Goal: Navigation & Orientation: Go to known website

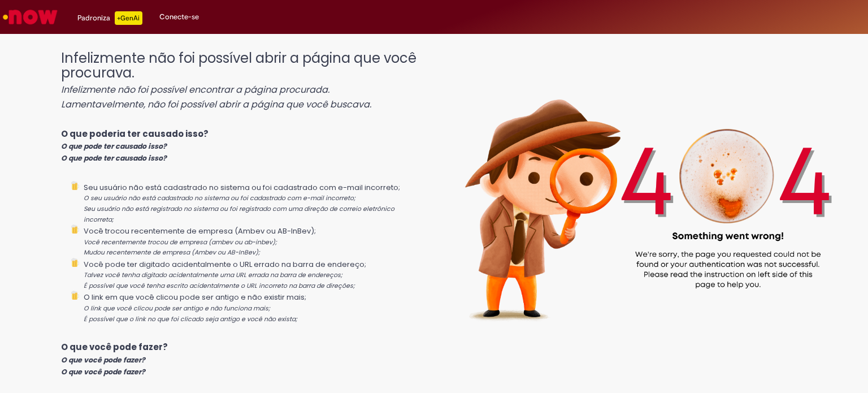
drag, startPoint x: 0, startPoint y: 0, endPoint x: 456, endPoint y: 204, distance: 499.1
click at [456, 204] on img at bounding box center [646, 195] width 444 height 310
